Goal: Communication & Community: Ask a question

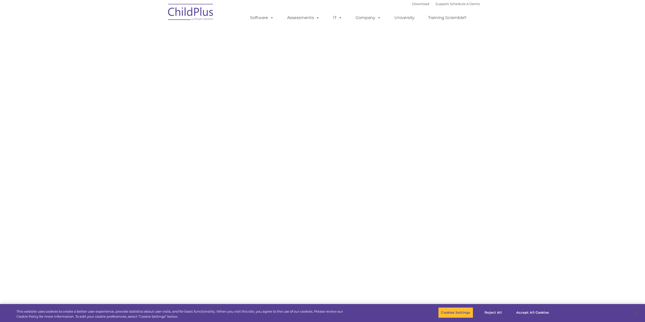
select select "MEDIUM"
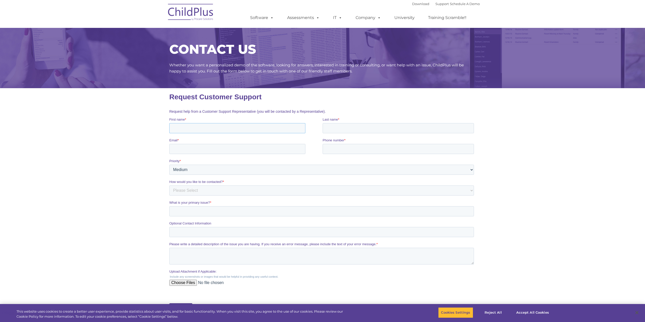
click at [183, 126] on input "First name *" at bounding box center [237, 128] width 136 height 10
type input "[PERSON_NAME]"
type input "[PERSON_NAME][EMAIL_ADDRESS][PERSON_NAME][DOMAIN_NAME]"
type input "3607104539"
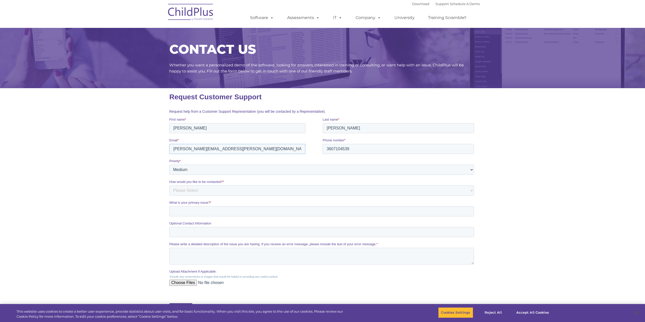
drag, startPoint x: 235, startPoint y: 150, endPoint x: 154, endPoint y: 144, distance: 80.8
click at [169, 144] on html "Request Customer Support Request help from a Customer Support Representative (y…" at bounding box center [322, 205] width 307 height 234
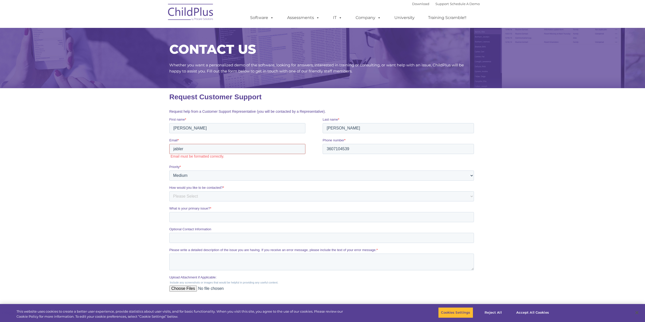
type input "[EMAIL_ADDRESS][DOMAIN_NAME]"
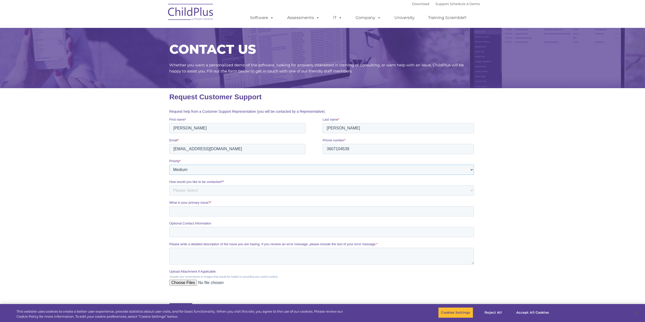
click at [241, 171] on select "Please Select Low Medium High" at bounding box center [321, 170] width 305 height 10
select select "HIGH"
click at [169, 165] on select "Please Select Low Medium High" at bounding box center [321, 170] width 305 height 10
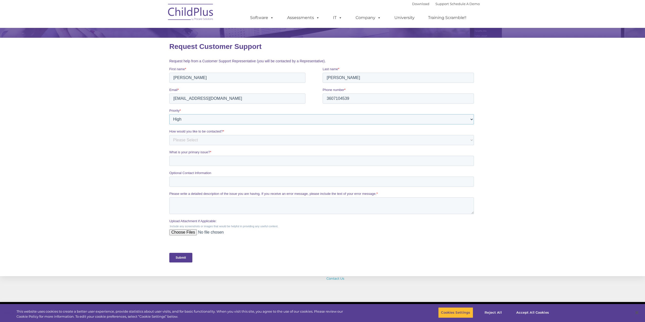
scroll to position [51, 0]
click at [194, 139] on select "Please Select Phone Email" at bounding box center [321, 140] width 305 height 10
select select "Email"
click at [169, 135] on select "Please Select Phone Email" at bounding box center [321, 140] width 305 height 10
click at [193, 162] on input "What is your primary issue? *" at bounding box center [321, 161] width 305 height 10
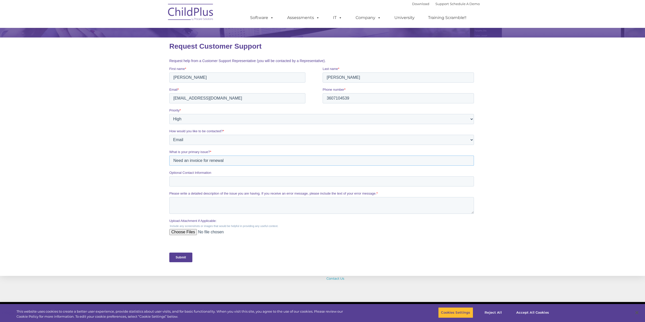
type input "Need an invoice for renewal"
click at [206, 201] on textarea "Please write a detailed description of the issue you are having. If you receive…" at bounding box center [321, 205] width 305 height 17
click at [251, 203] on textarea "I have emailed the sales account about recieving an invoce for our renewal." at bounding box center [321, 205] width 305 height 17
click at [309, 204] on textarea "I have emailed the sales account about receiving an invoice for our renewal." at bounding box center [321, 205] width 305 height 17
click at [313, 202] on textarea "I have emailed the sales account about receiving an invoice for our renewal." at bounding box center [321, 205] width 305 height 17
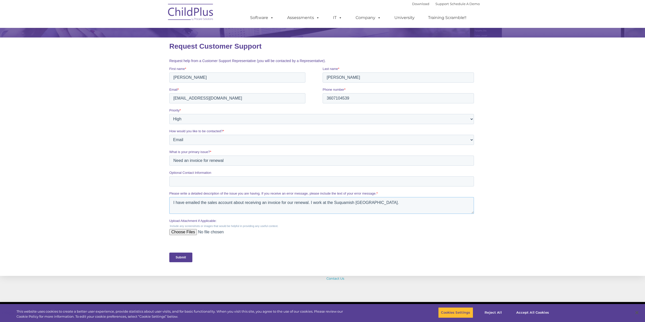
type textarea "I have emailed the sales account about receiving an invoice for our renewal. I …"
click at [193, 231] on input "Upload Attachment if Applicable:" at bounding box center [321, 234] width 305 height 10
click at [174, 162] on input "Need an invoice for renewal" at bounding box center [321, 161] width 305 height 10
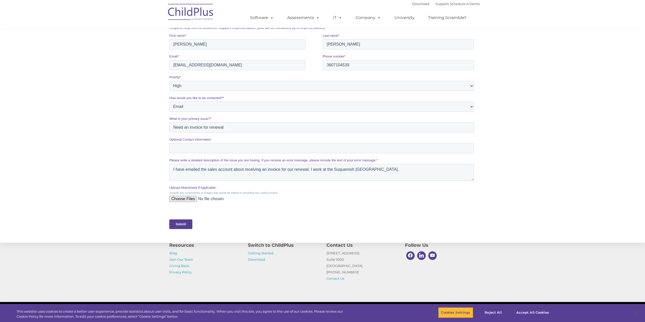
scroll to position [101, 0]
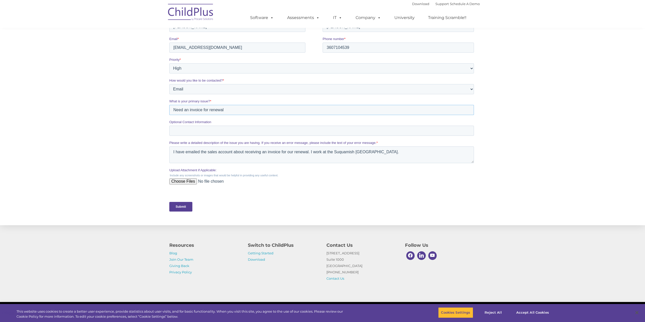
type input "C:\fakepath\Childplus PO [DATE].pdf"
click at [417, 145] on label "Please write a detailed description of the issue you are having. If you receive…" at bounding box center [322, 142] width 307 height 5
click at [417, 146] on textarea "I have emailed the sales account about receiving an invoice for our renewal. I …" at bounding box center [321, 154] width 305 height 17
type textarea "I have emailed the sales account about receiving an invoice for our renewal. I …"
click at [180, 209] on input "Submit" at bounding box center [180, 207] width 23 height 10
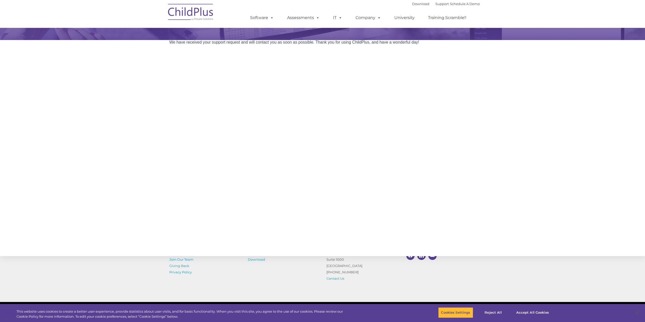
scroll to position [0, 0]
